Goal: Task Accomplishment & Management: Use online tool/utility

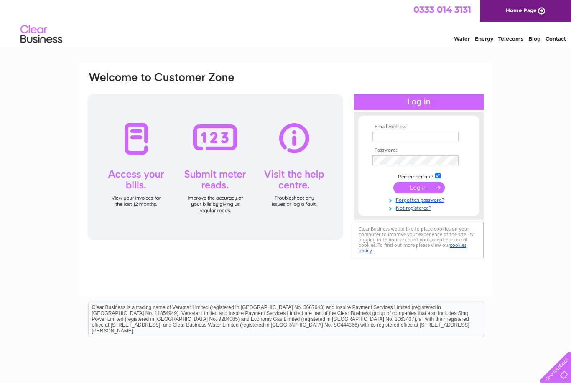
click at [386, 135] on input "text" at bounding box center [416, 136] width 86 height 9
type input "rikfindlay@yahoo.co.uk"
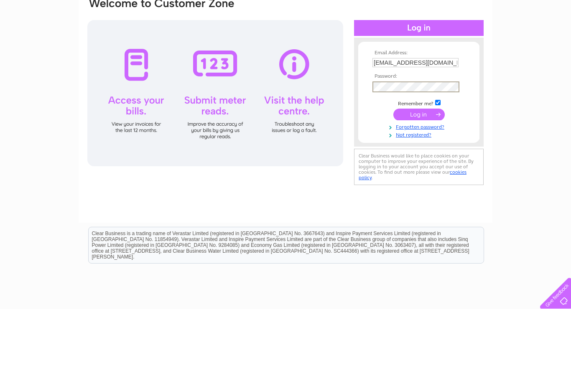
click at [434, 183] on input "submit" at bounding box center [418, 189] width 51 height 12
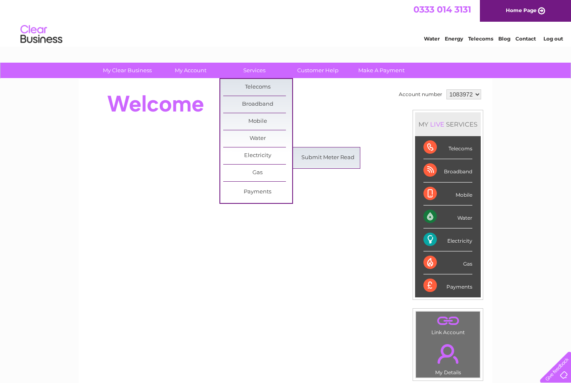
click at [314, 161] on link "Submit Meter Read" at bounding box center [328, 158] width 69 height 17
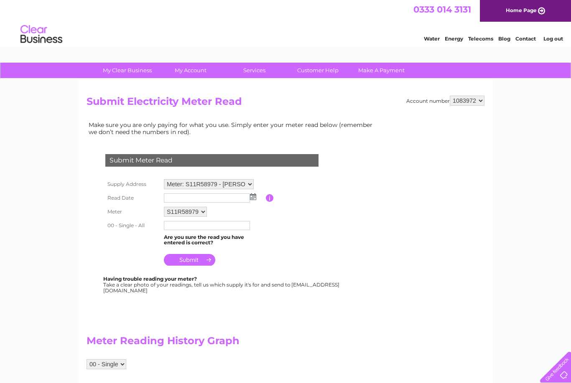
click at [256, 196] on img at bounding box center [253, 197] width 6 height 7
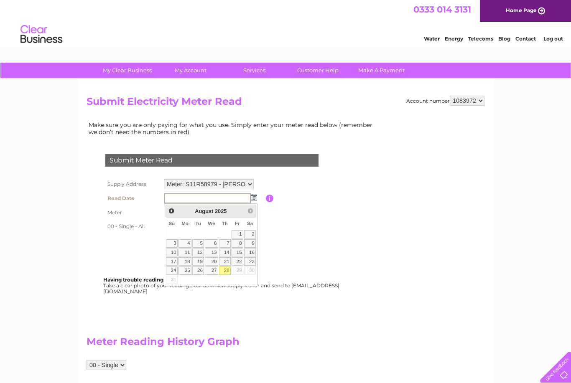
click at [229, 274] on link "28" at bounding box center [225, 271] width 12 height 8
type input "2025/08/28"
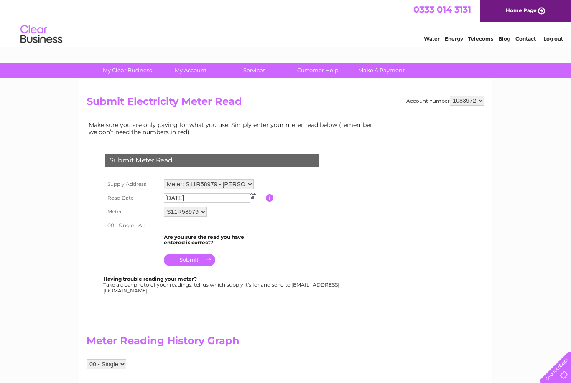
click at [222, 230] on input "text" at bounding box center [207, 225] width 86 height 9
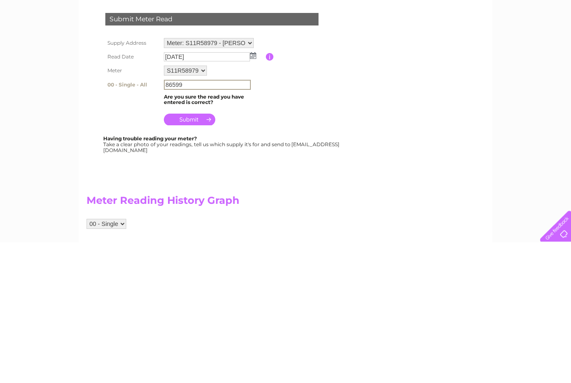
type input "86599"
click at [203, 255] on input "submit" at bounding box center [189, 261] width 51 height 12
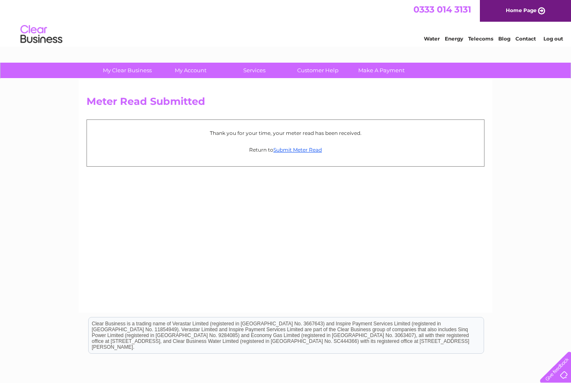
click at [302, 151] on link "Submit Meter Read" at bounding box center [297, 150] width 49 height 6
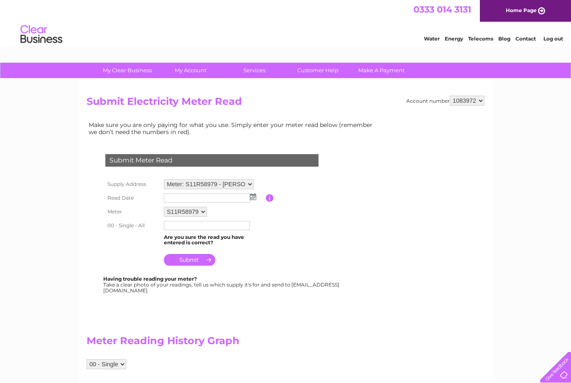
click at [248, 184] on select "Meter: S11R58979 - Redburn Cafe, Dundreggan, Glenmoriston, Inverness, IV63 7YJ …" at bounding box center [209, 184] width 90 height 10
select select "142375"
click at [253, 198] on img at bounding box center [253, 197] width 6 height 7
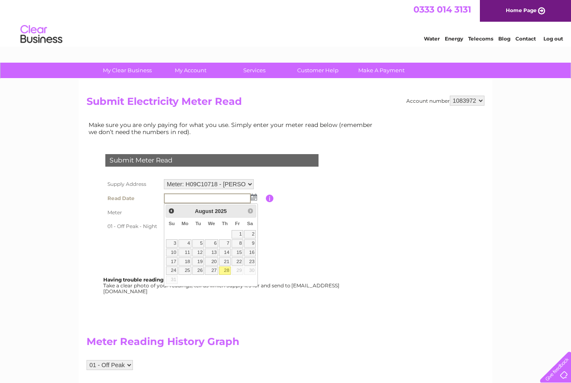
click at [228, 272] on link "28" at bounding box center [225, 271] width 12 height 8
type input "2025/08/28"
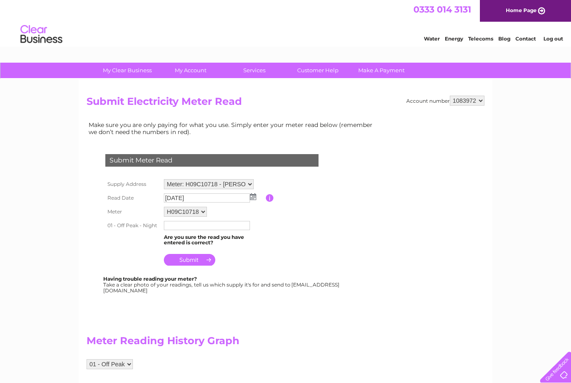
click at [222, 230] on input "text" at bounding box center [207, 225] width 86 height 9
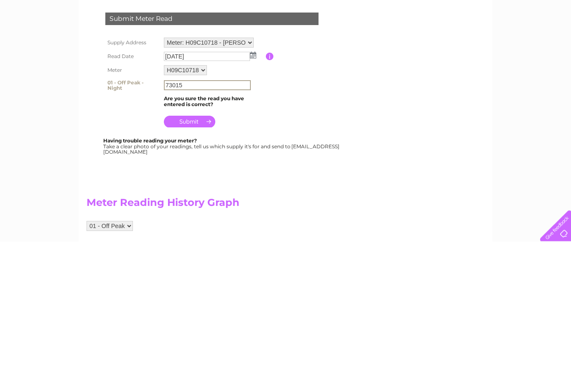
type input "73015"
click at [207, 258] on input "submit" at bounding box center [189, 264] width 51 height 12
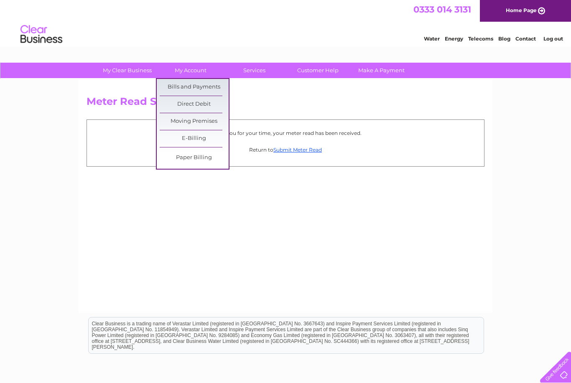
click at [212, 90] on link "Bills and Payments" at bounding box center [194, 87] width 69 height 17
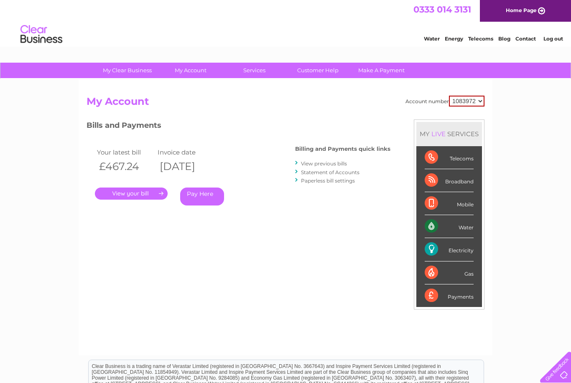
click at [134, 194] on link "." at bounding box center [131, 194] width 73 height 12
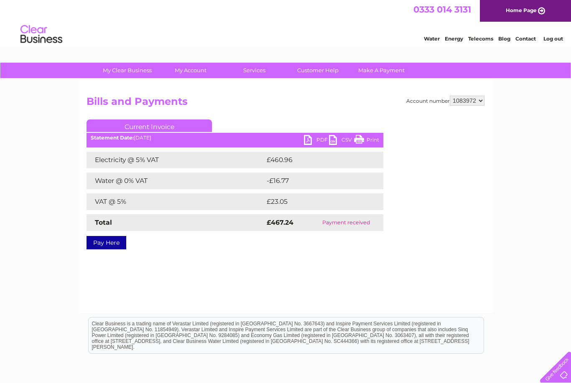
click at [311, 143] on link "PDF" at bounding box center [316, 141] width 25 height 12
